Goal: Transaction & Acquisition: Book appointment/travel/reservation

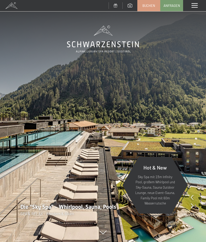
click at [148, 7] on span "Buchen" at bounding box center [149, 5] width 13 height 5
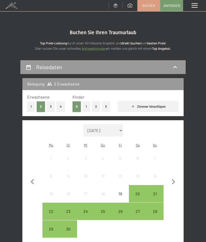
click at [174, 178] on icon "button" at bounding box center [173, 181] width 11 height 11
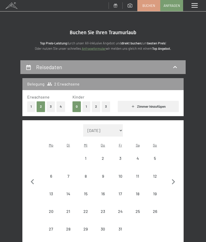
select select "2025-10-01"
click at [170, 179] on icon "button" at bounding box center [173, 181] width 11 height 11
select select "2025-11-01"
click at [171, 177] on icon "button" at bounding box center [173, 181] width 11 height 11
select select "2025-12-01"
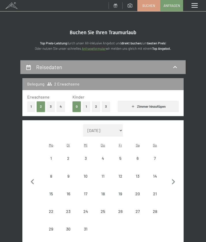
select select "2025-12-01"
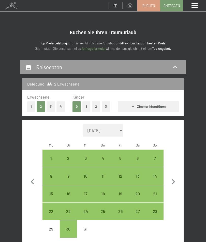
click at [50, 174] on div "8" at bounding box center [51, 182] width 16 height 16
select select "2025-12-01"
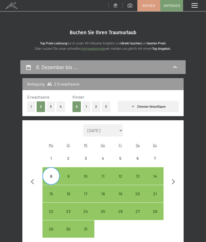
click at [121, 174] on div "12" at bounding box center [120, 182] width 16 height 16
select select "2025-12-01"
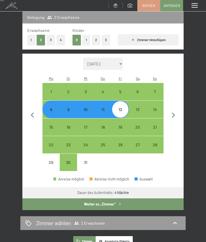
click at [121, 202] on button "Weiter zu „Zimmer“" at bounding box center [103, 204] width 162 height 12
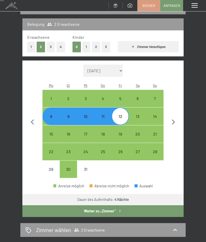
select select "2025-12-01"
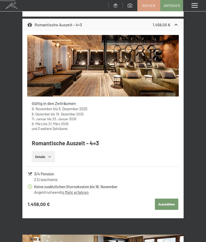
scroll to position [239, 0]
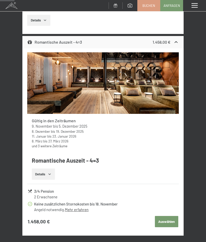
click at [165, 221] on button "Auswählen" at bounding box center [166, 221] width 23 height 11
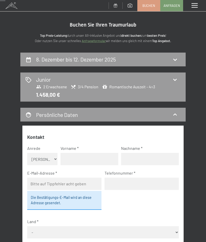
scroll to position [0, 0]
